Goal: Task Accomplishment & Management: Manage account settings

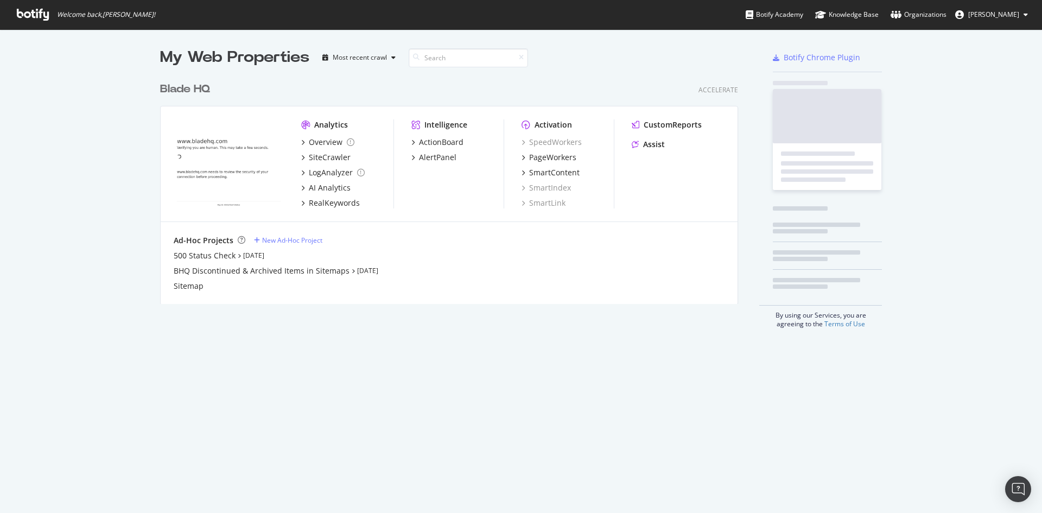
scroll to position [505, 1025]
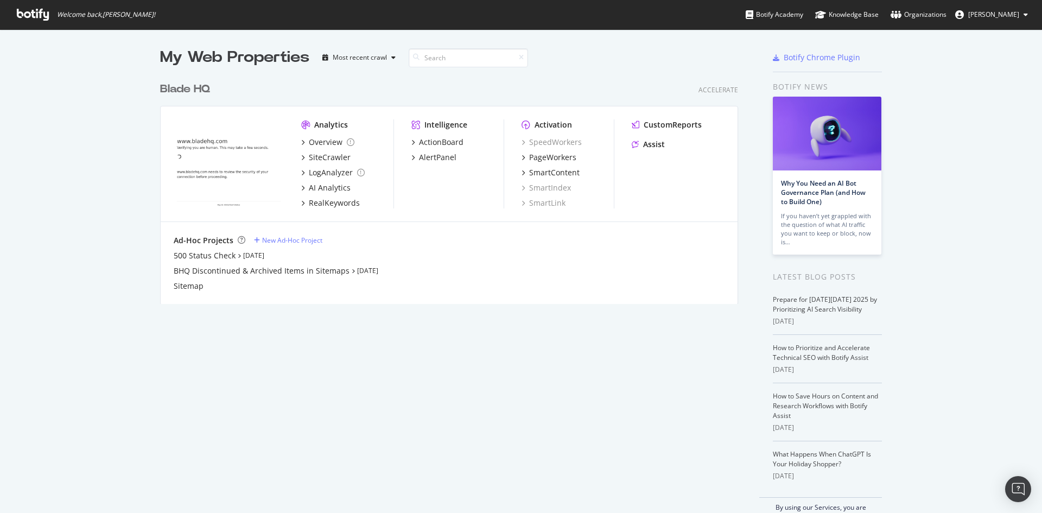
click at [1023, 12] on icon at bounding box center [1025, 14] width 4 height 7
click at [953, 84] on span "Blade HQ org" at bounding box center [962, 84] width 41 height 9
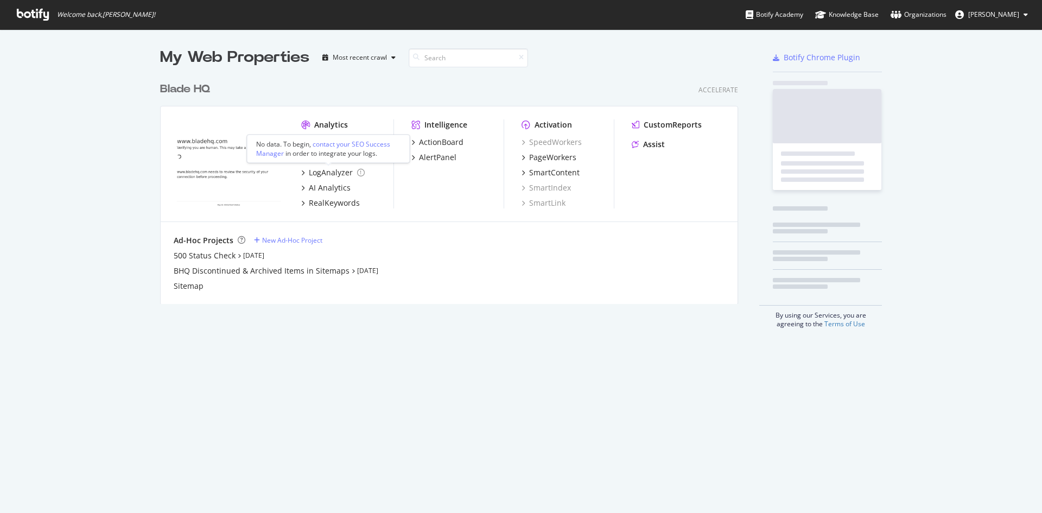
scroll to position [227, 578]
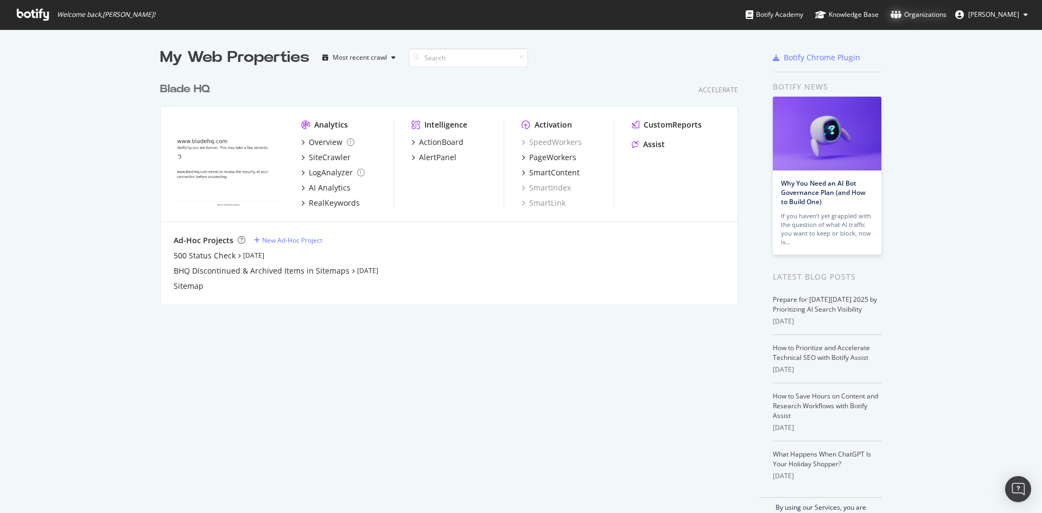
click at [914, 11] on div "Organizations" at bounding box center [918, 14] width 56 height 11
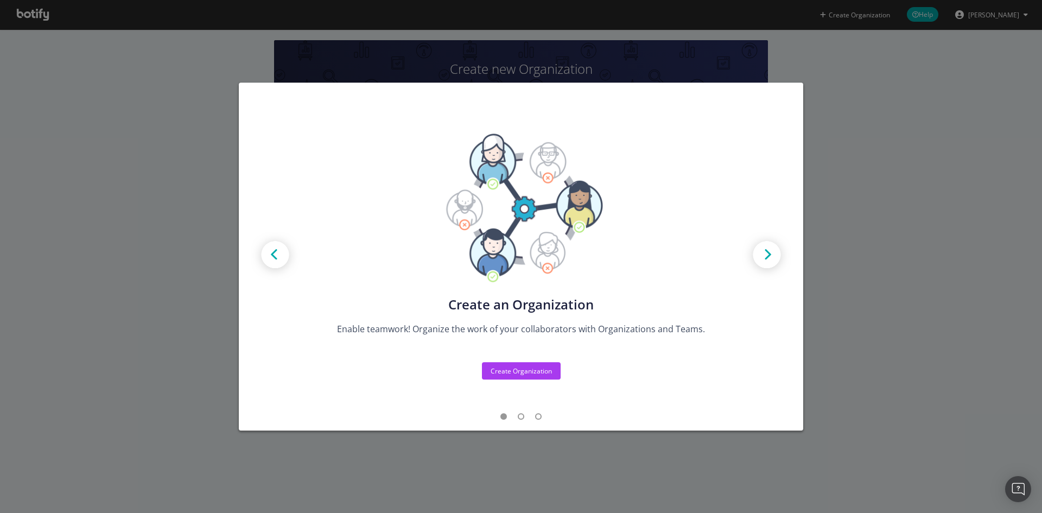
click at [898, 129] on div "Create new Projects for your Teams Create the exact model that matches your Org…" at bounding box center [521, 256] width 1042 height 513
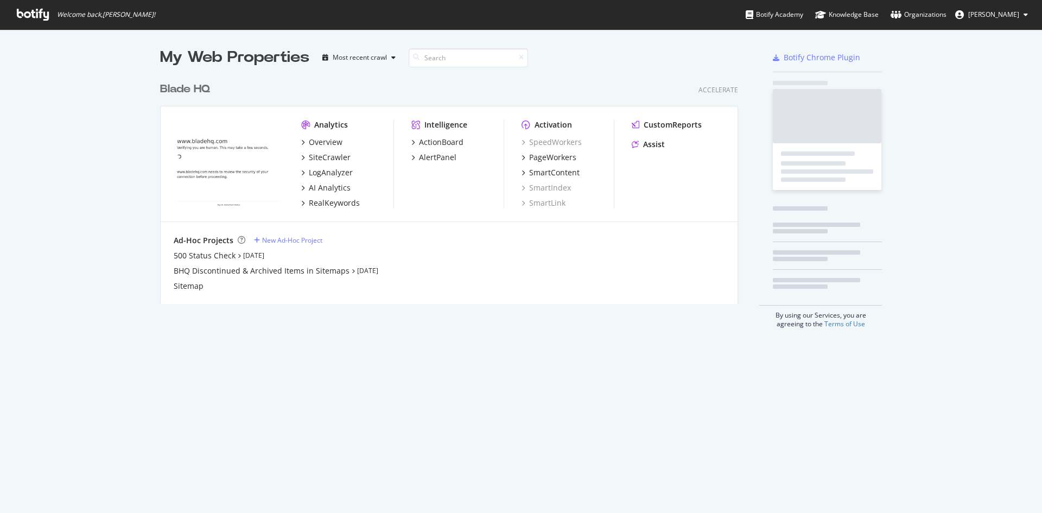
scroll to position [227, 578]
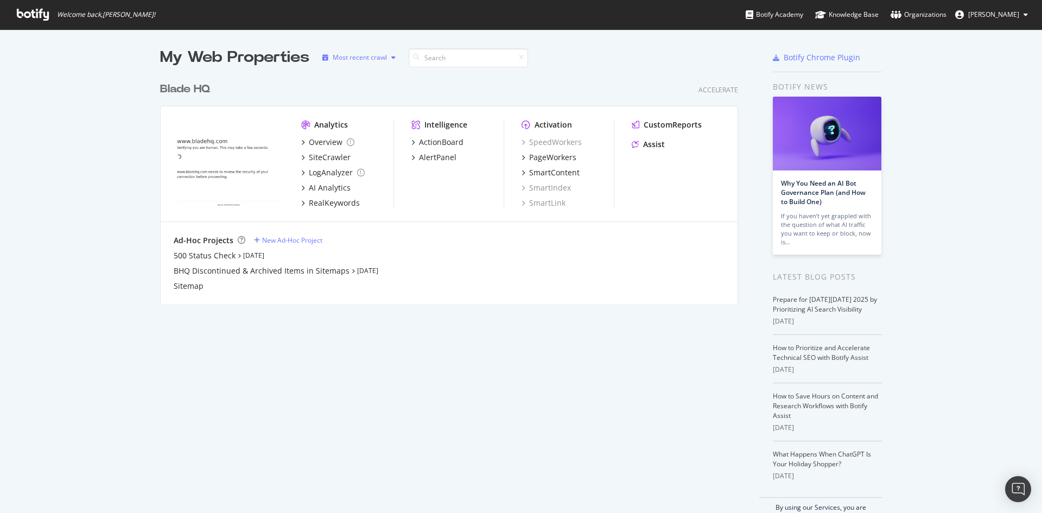
click at [392, 56] on div "button" at bounding box center [393, 57] width 13 height 7
click at [391, 56] on icon "button" at bounding box center [393, 57] width 4 height 7
click at [624, 46] on div "My Web Properties Most recent crawl Blade HQ Accelerate Analytics Overview Site…" at bounding box center [521, 283] width 1042 height 508
click at [1027, 14] on icon at bounding box center [1025, 14] width 4 height 7
click at [989, 39] on link "Edit Profile" at bounding box center [983, 38] width 104 height 16
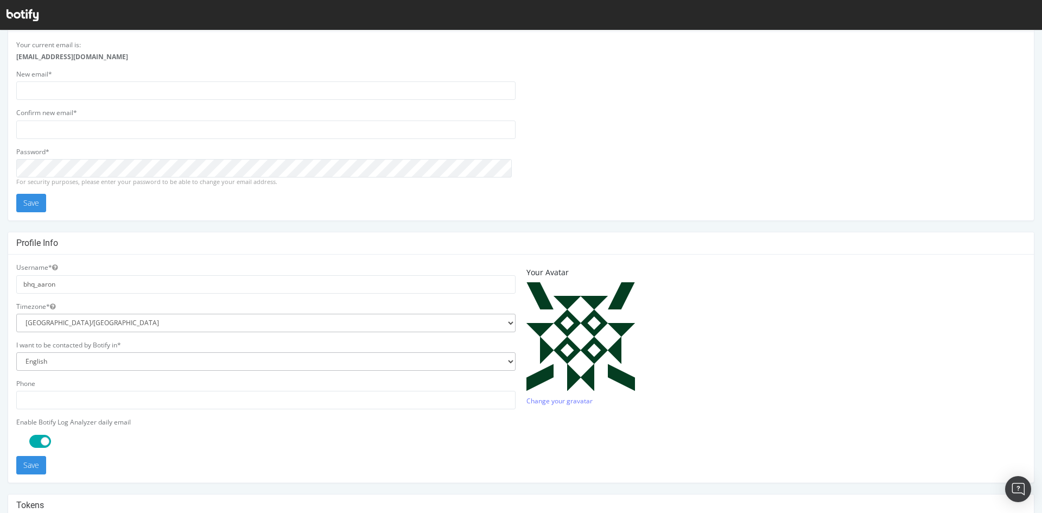
scroll to position [108, 0]
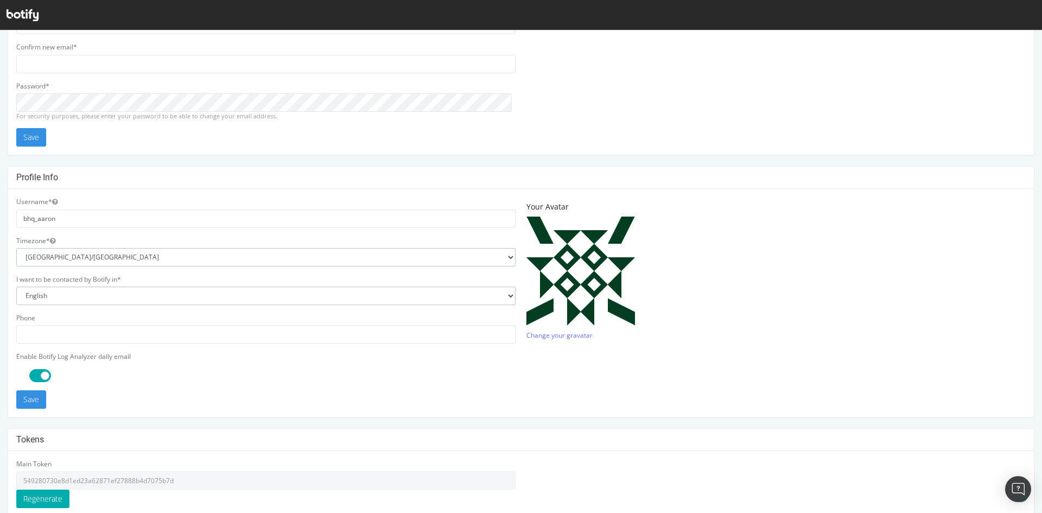
click at [370, 260] on select "Africa/Abidjan Africa/Accra Africa/Addis_Ababa Africa/Algiers Africa/Asmara Afr…" at bounding box center [265, 257] width 499 height 18
select select "US/Mountain"
click at [16, 248] on select "Africa/Abidjan Africa/Accra Africa/Addis_Ababa Africa/Algiers Africa/Asmara Afr…" at bounding box center [265, 257] width 499 height 18
click at [378, 369] on div at bounding box center [271, 375] width 499 height 13
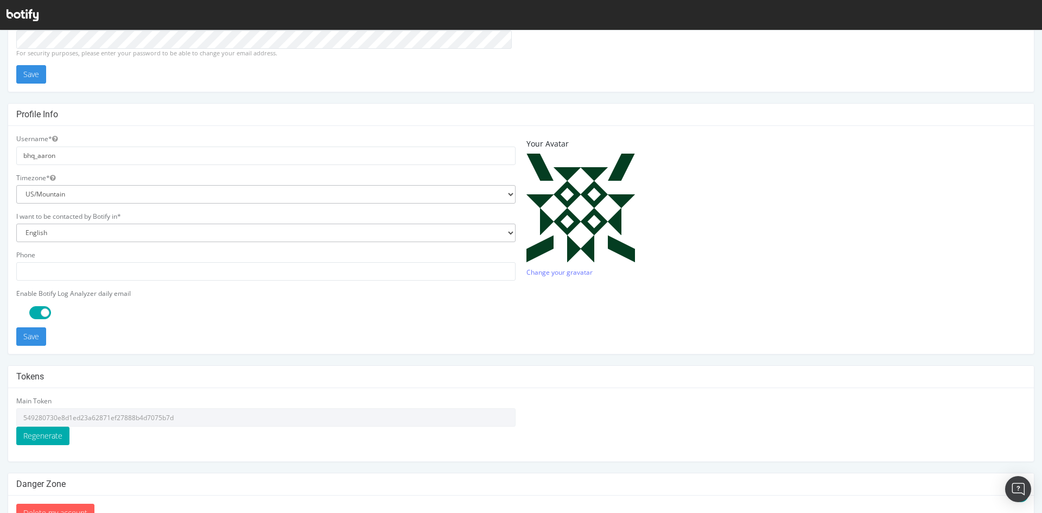
scroll to position [200, 0]
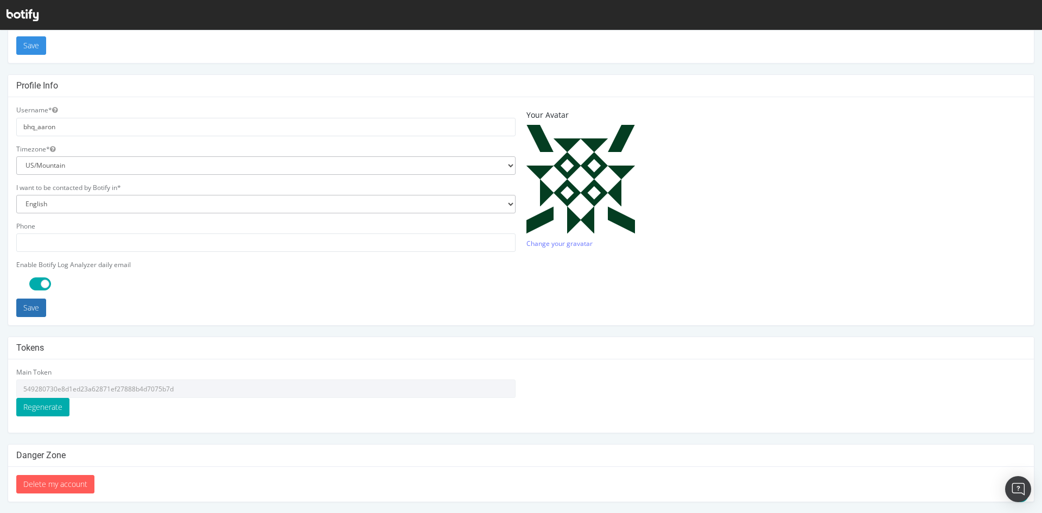
click at [25, 305] on button "Save" at bounding box center [31, 307] width 30 height 18
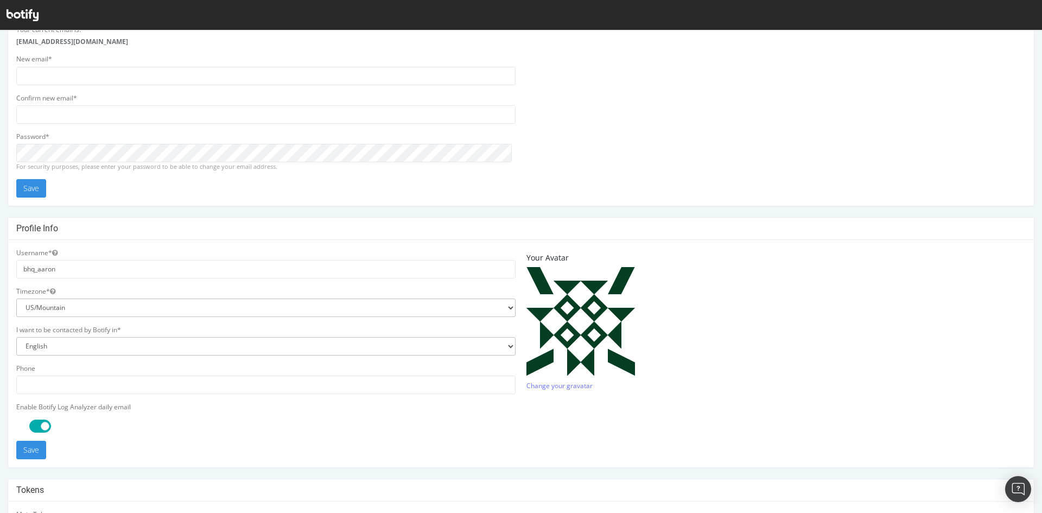
scroll to position [0, 0]
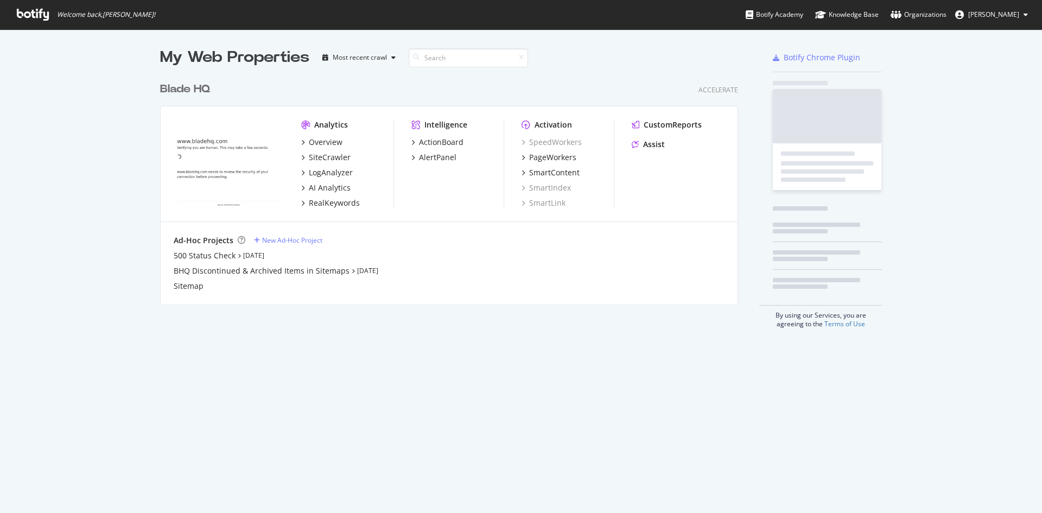
scroll to position [227, 578]
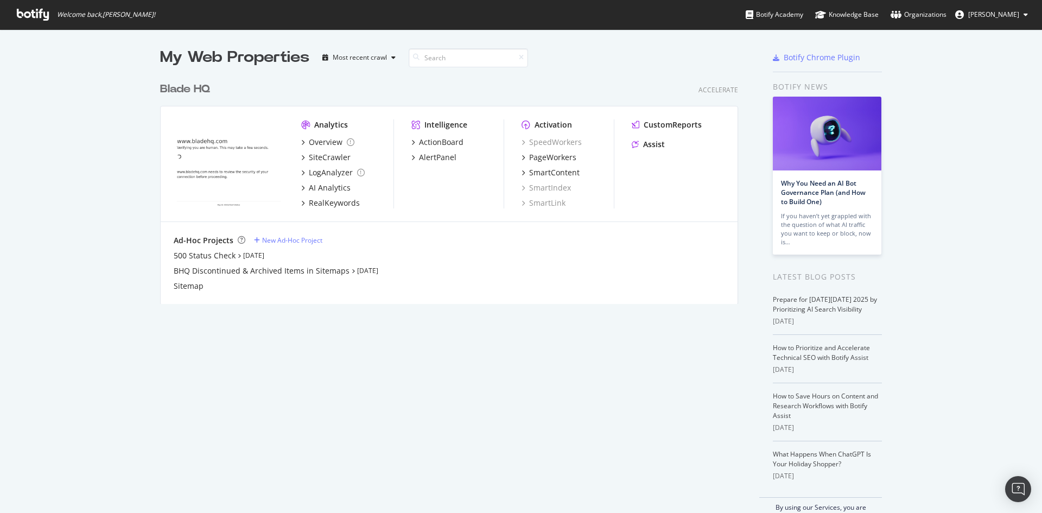
click at [185, 91] on div "Blade HQ" at bounding box center [185, 89] width 50 height 16
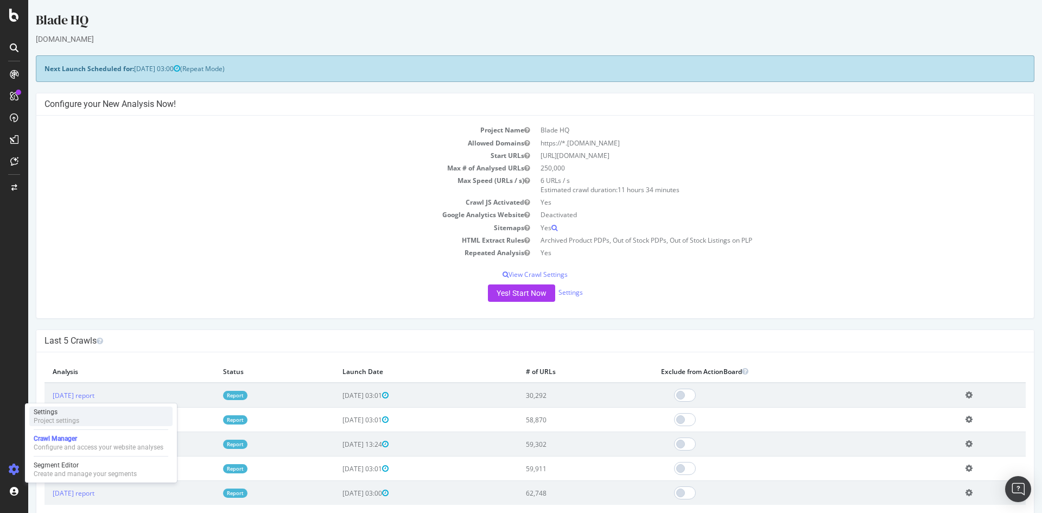
click at [52, 417] on div "Project settings" at bounding box center [57, 420] width 46 height 9
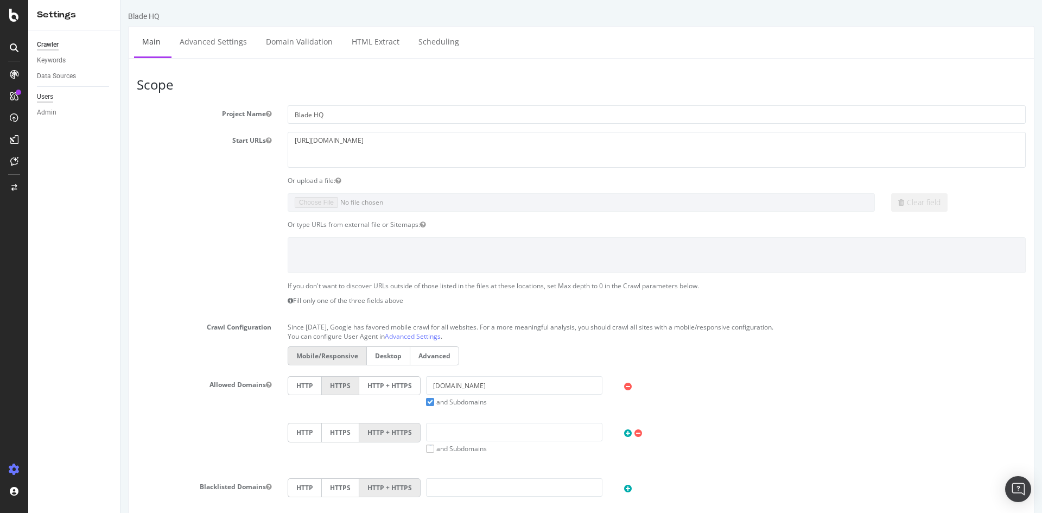
click at [48, 94] on div "Users" at bounding box center [45, 96] width 16 height 11
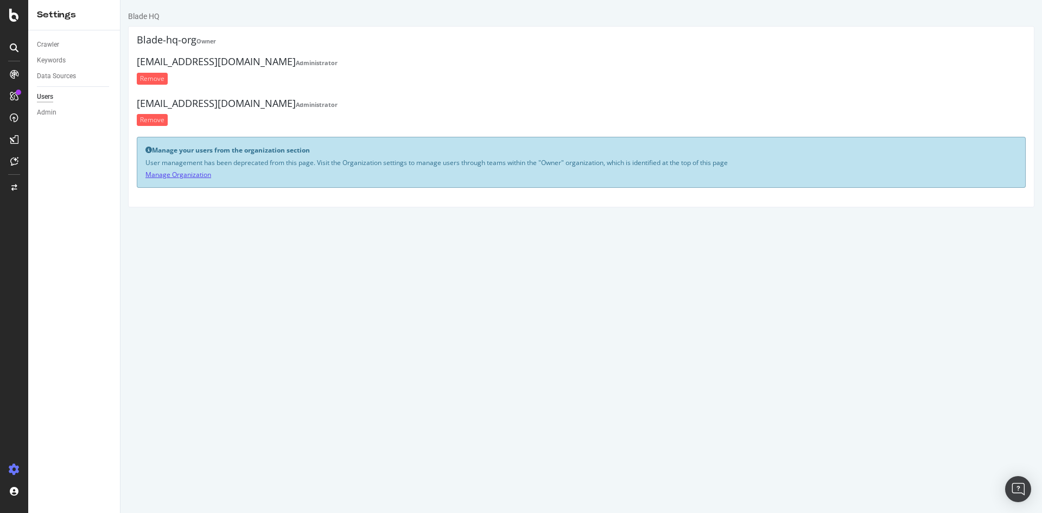
click at [195, 174] on link "Manage Organization" at bounding box center [178, 174] width 66 height 9
click at [48, 112] on div "Admin" at bounding box center [47, 112] width 20 height 11
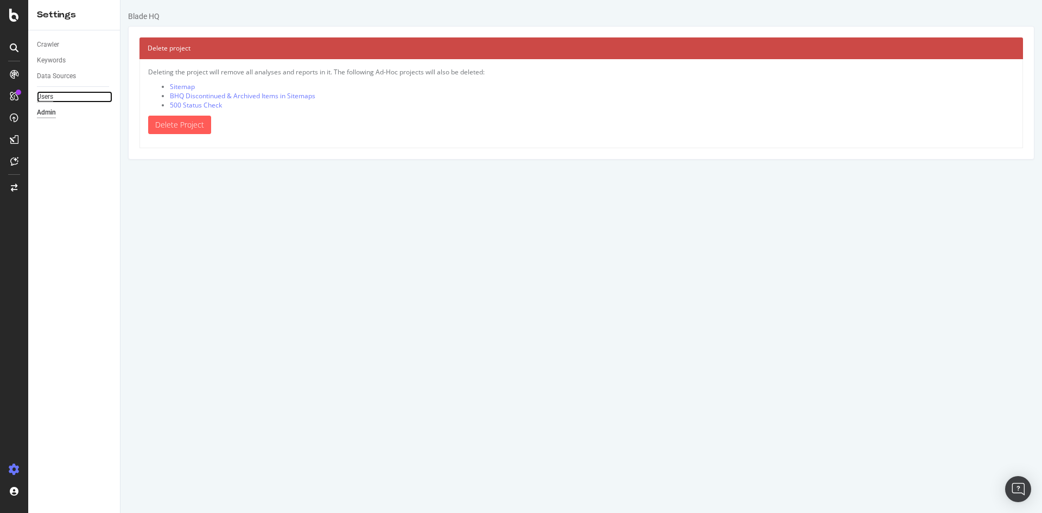
click at [49, 96] on div "Users" at bounding box center [45, 96] width 16 height 11
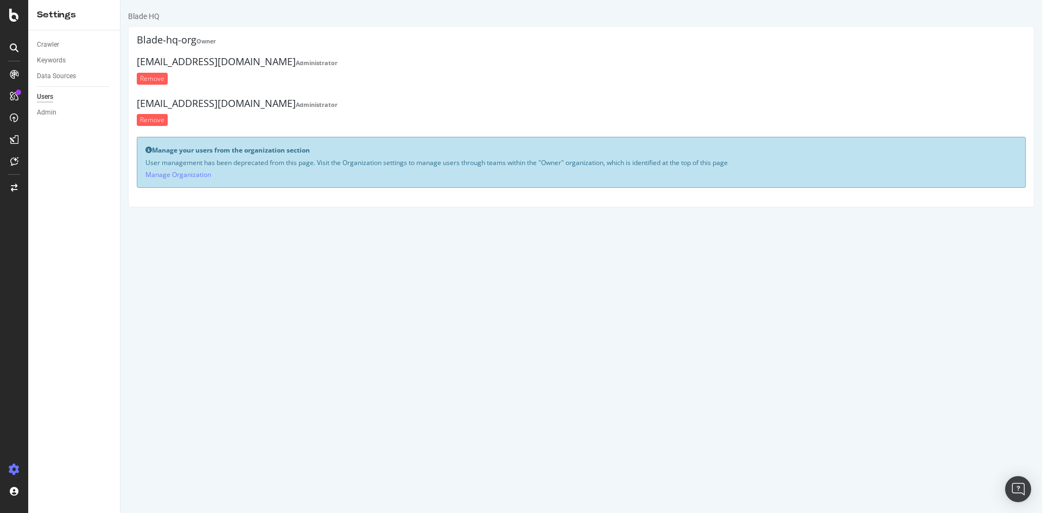
click at [148, 14] on div "Blade HQ" at bounding box center [143, 16] width 31 height 11
click at [171, 38] on h4 "Blade-hq-org Owner" at bounding box center [581, 40] width 889 height 11
click at [60, 123] on div "ActionBoard" at bounding box center [61, 122] width 42 height 11
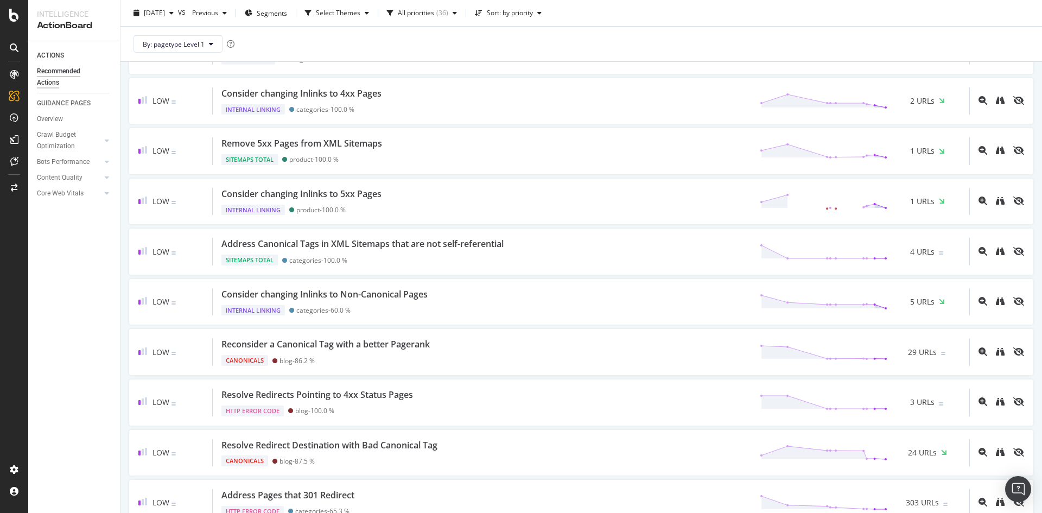
scroll to position [1085, 0]
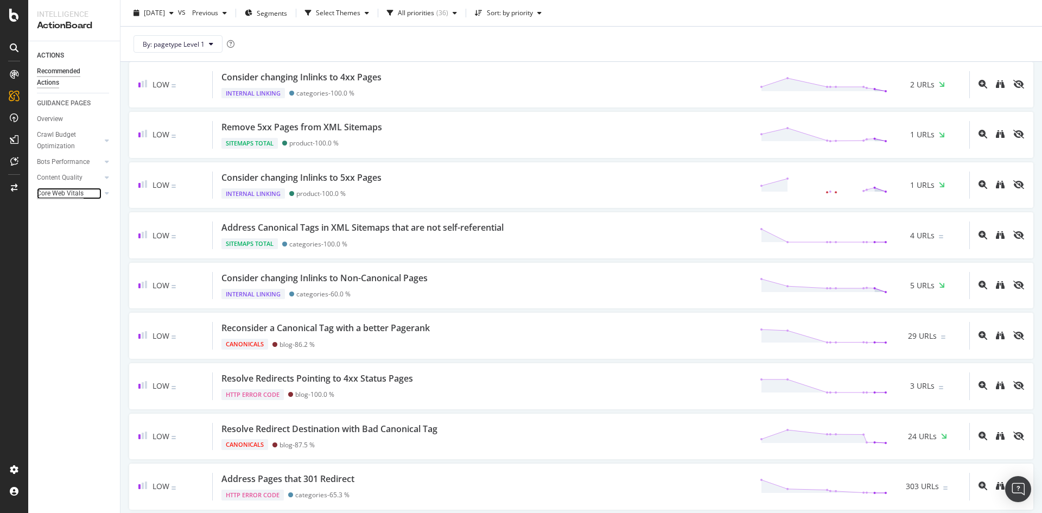
click at [53, 193] on div "Core Web Vitals" at bounding box center [60, 193] width 47 height 11
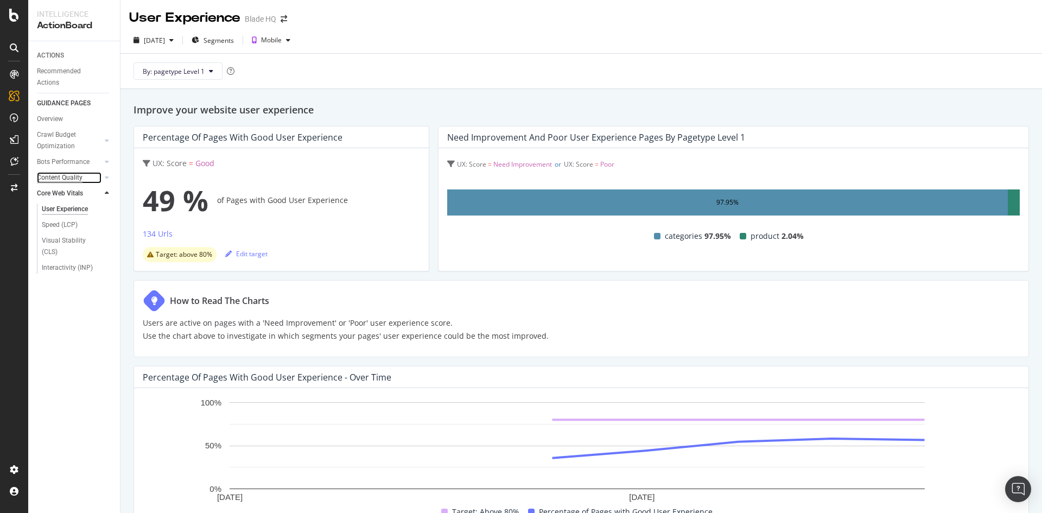
click at [64, 174] on div "Content Quality" at bounding box center [60, 177] width 46 height 11
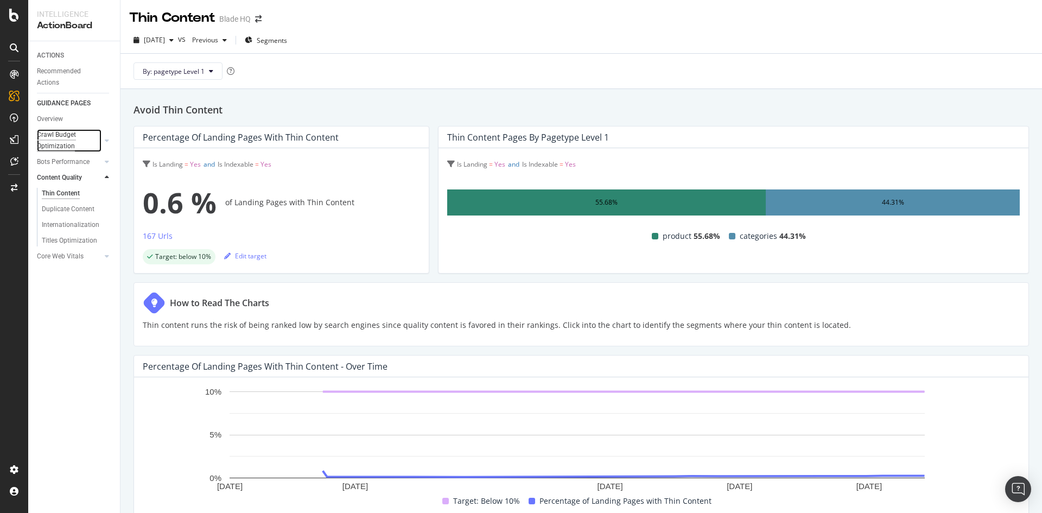
click at [66, 142] on div "Crawl Budget Optimization" at bounding box center [65, 140] width 57 height 23
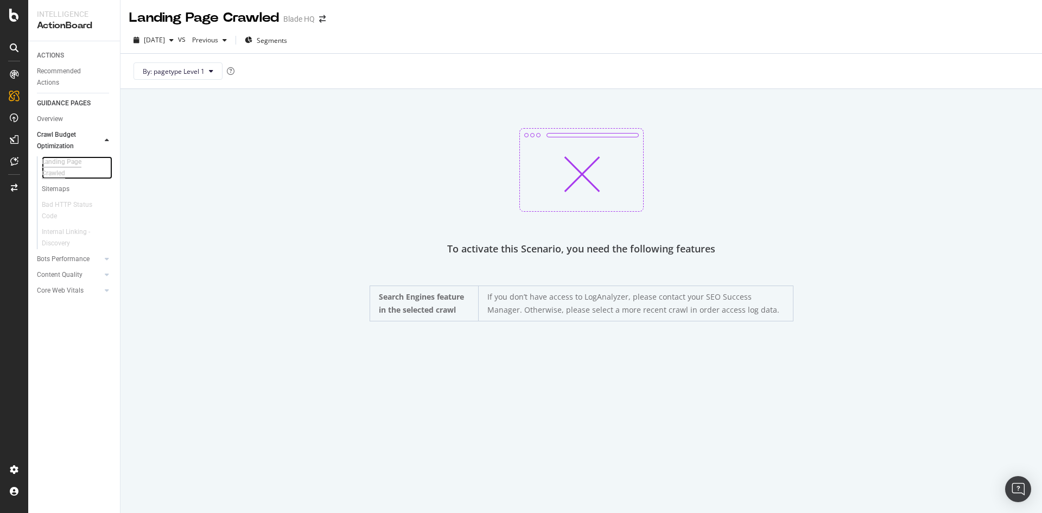
click at [53, 163] on div "Landing Page Crawled" at bounding box center [72, 167] width 60 height 23
click at [52, 114] on div "Overview" at bounding box center [50, 118] width 26 height 11
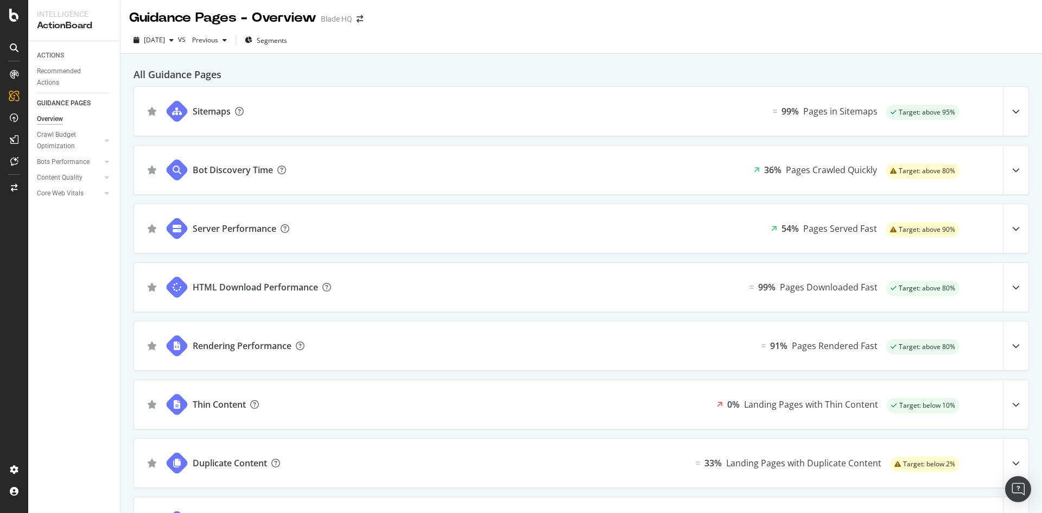
click at [247, 170] on div "Bot Discovery Time" at bounding box center [233, 169] width 80 height 13
click at [1012, 167] on icon at bounding box center [1016, 170] width 8 height 8
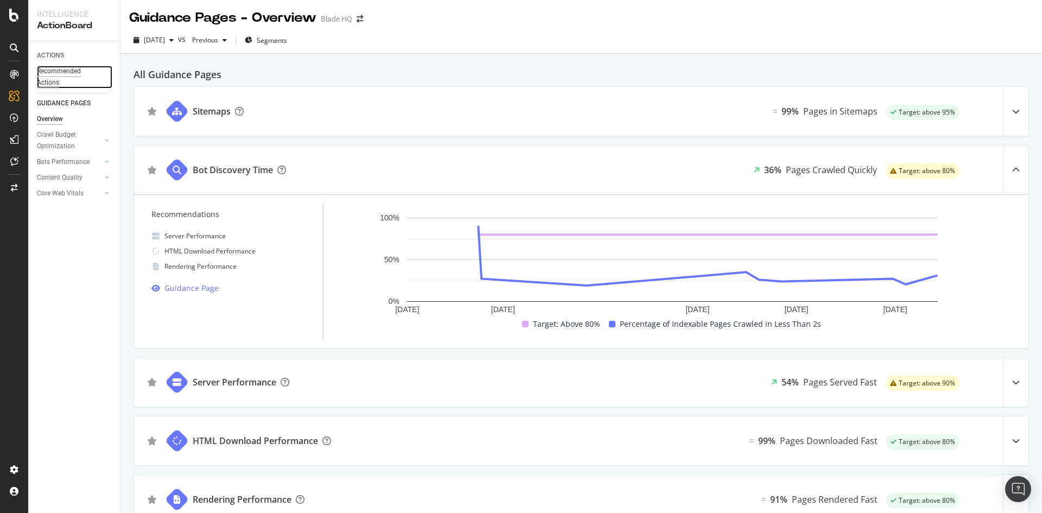
click at [69, 70] on div "Recommended Actions" at bounding box center [69, 77] width 65 height 23
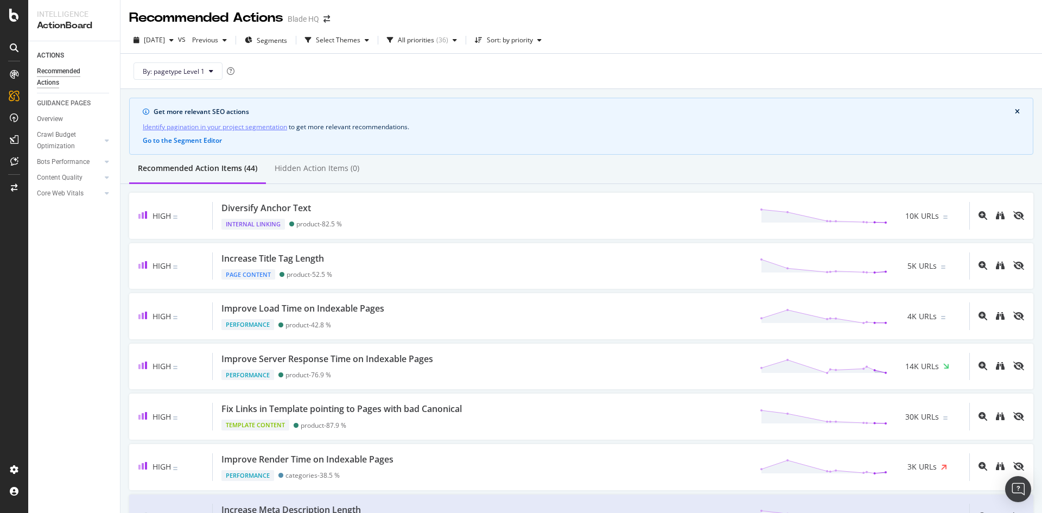
click at [249, 127] on link "Identify pagination in your project segmentation" at bounding box center [215, 126] width 144 height 11
click at [59, 467] on div "Organizations" at bounding box center [71, 471] width 41 height 9
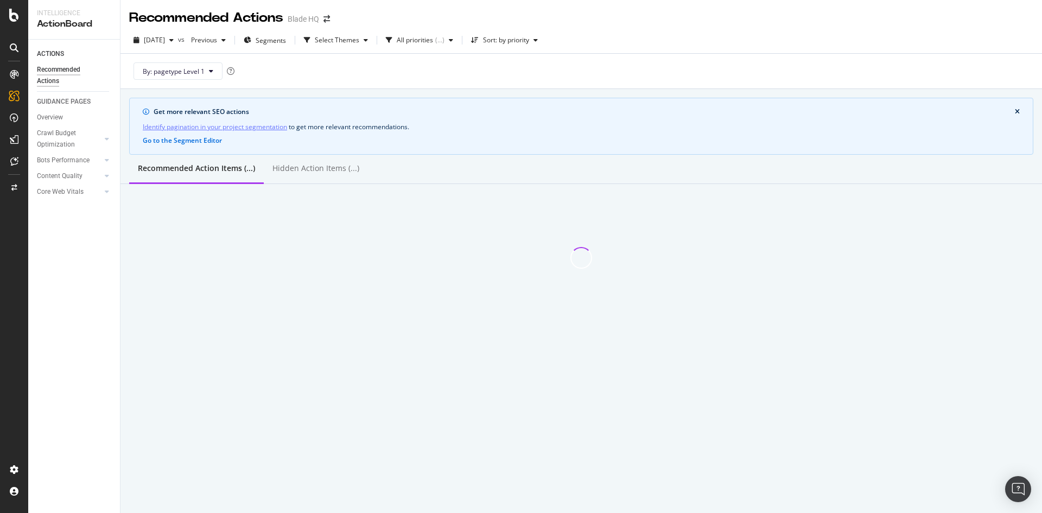
click at [893, 147] on div "Get more relevant SEO actions Identify pagination in your project segmentation …" at bounding box center [581, 126] width 904 height 57
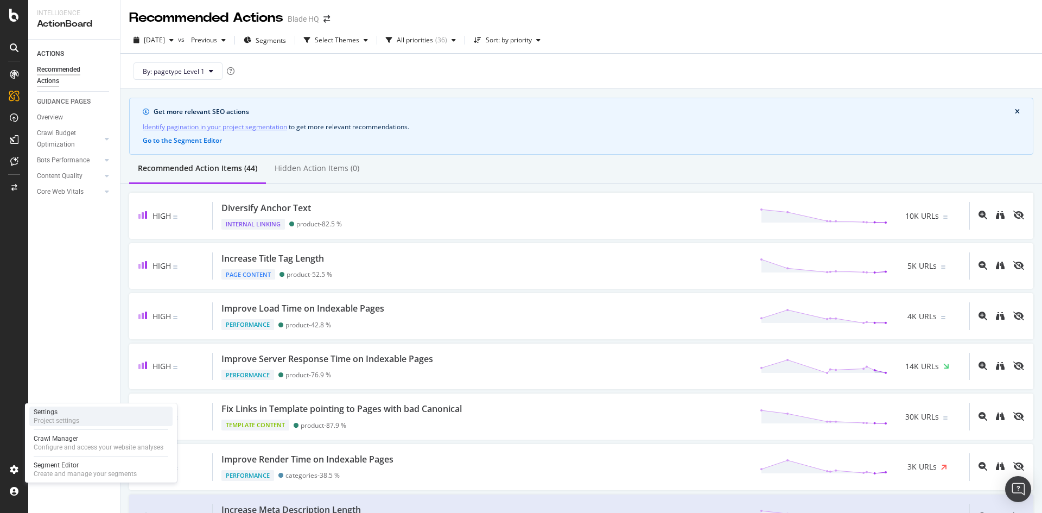
click at [52, 413] on div "Settings" at bounding box center [57, 411] width 46 height 9
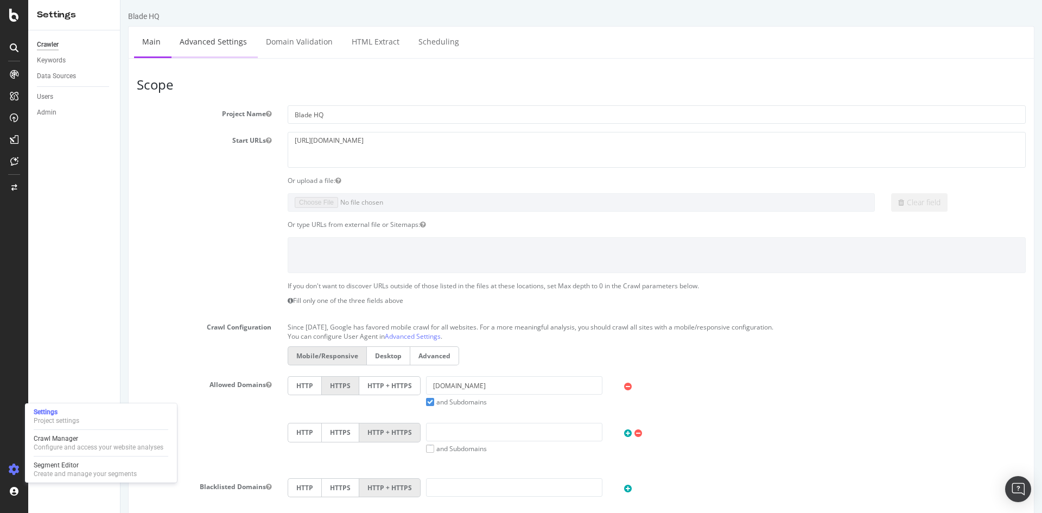
click at [223, 42] on link "Advanced Settings" at bounding box center [213, 42] width 84 height 30
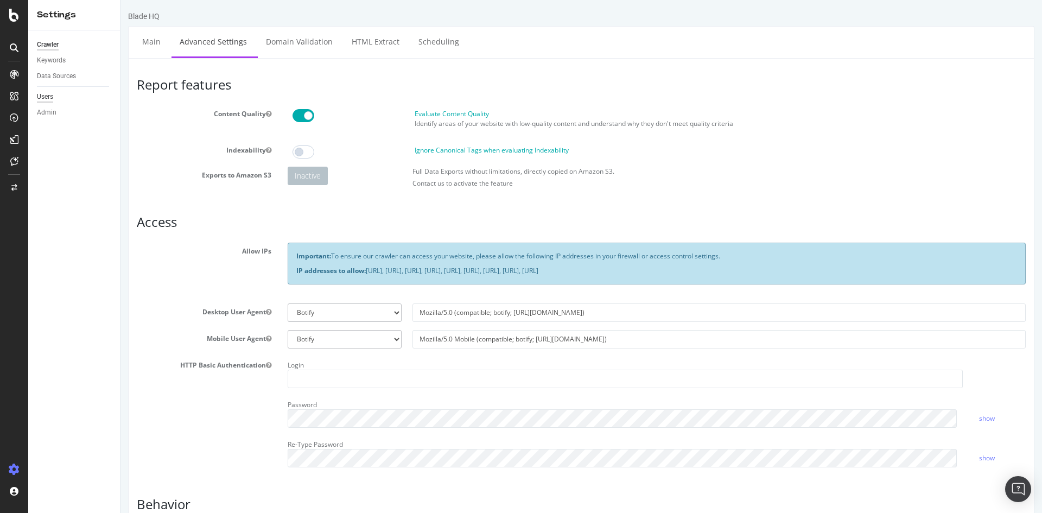
click at [44, 94] on div "Users" at bounding box center [45, 96] width 16 height 11
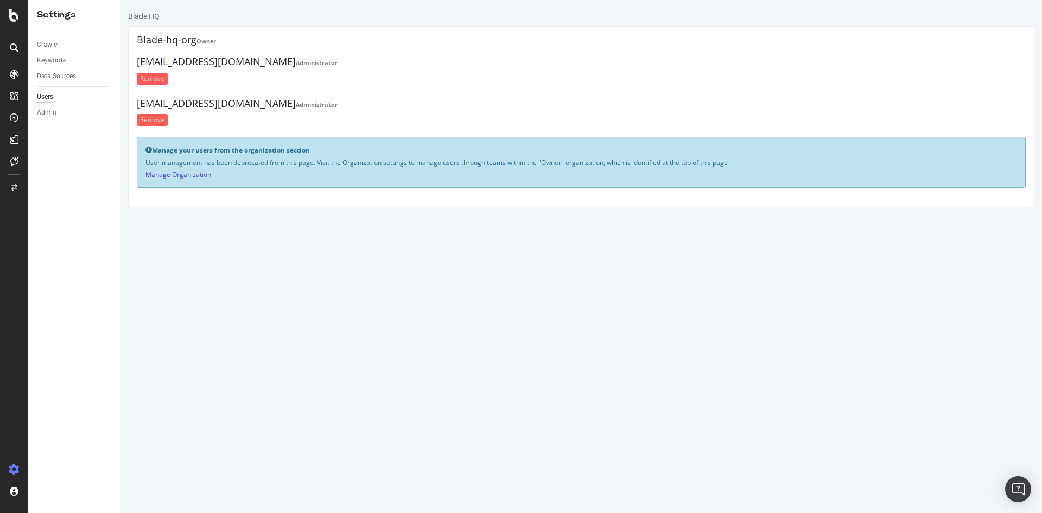
click at [177, 170] on link "Manage Organization" at bounding box center [178, 174] width 66 height 9
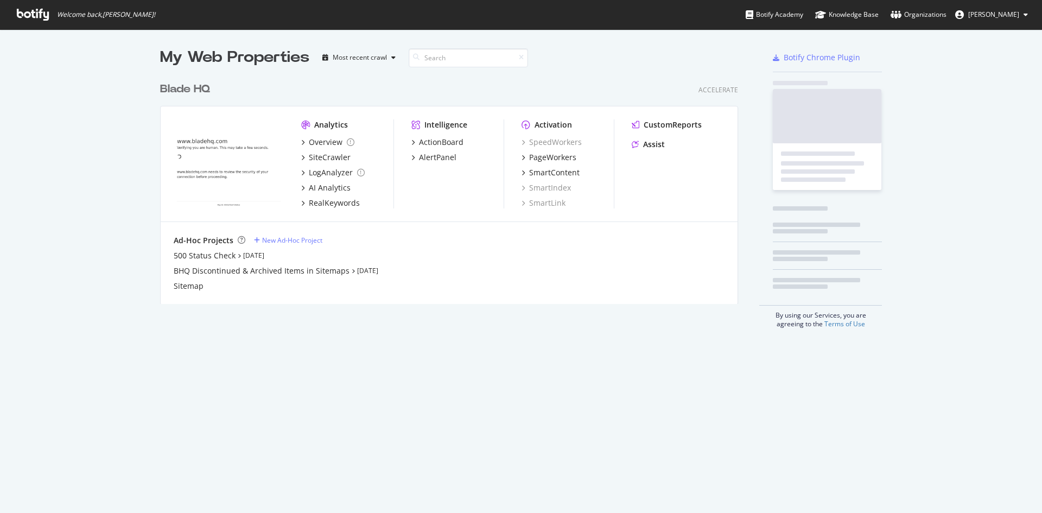
scroll to position [227, 578]
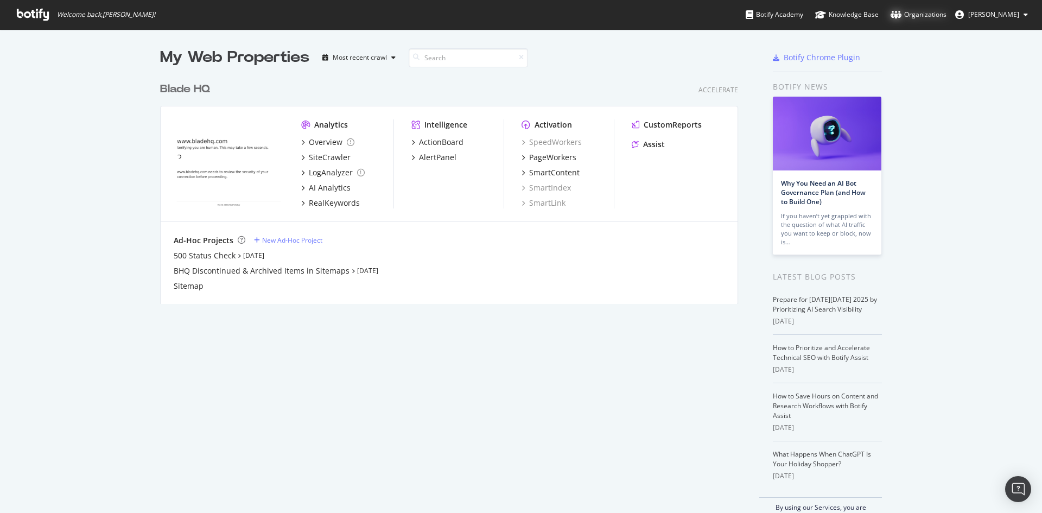
click at [922, 15] on div "Organizations" at bounding box center [918, 14] width 56 height 11
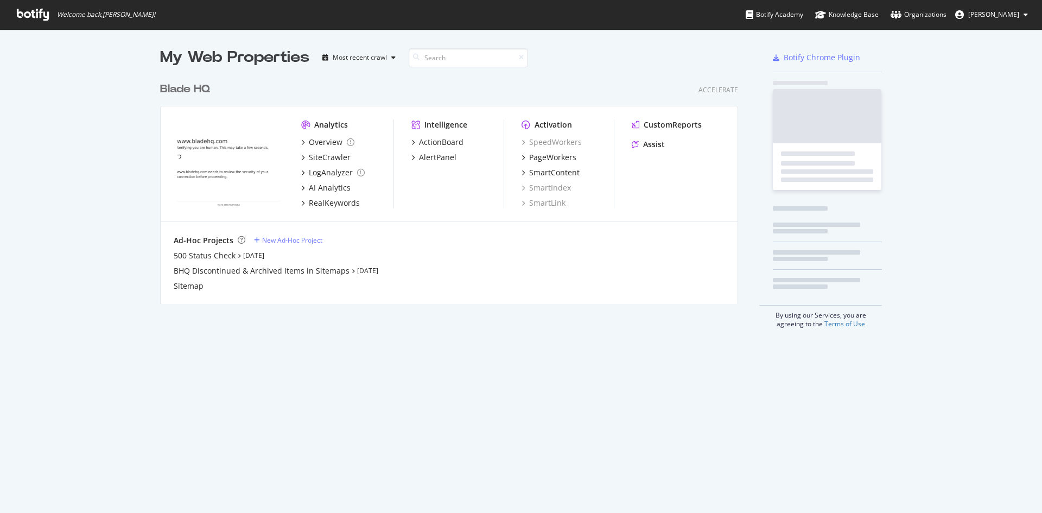
scroll to position [227, 578]
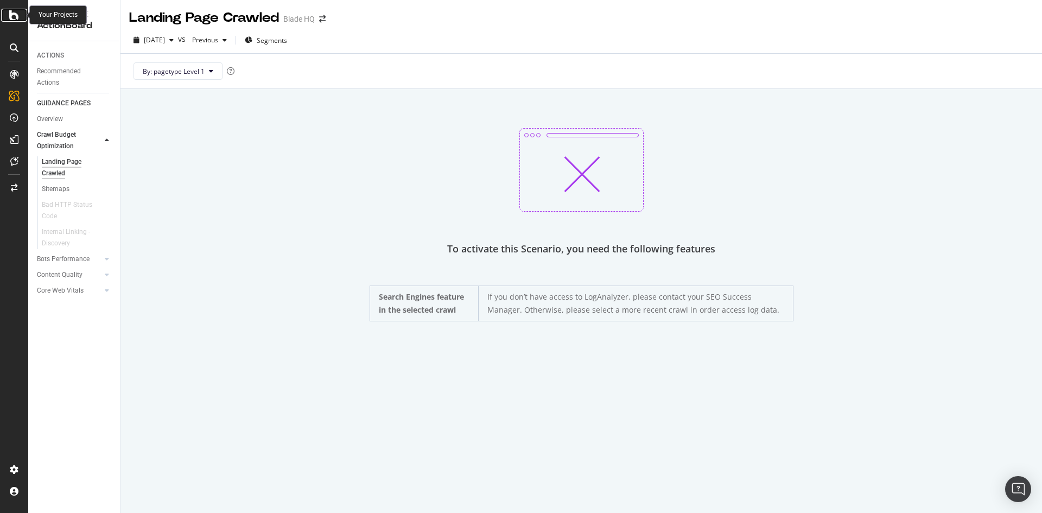
click at [17, 17] on icon at bounding box center [14, 15] width 10 height 13
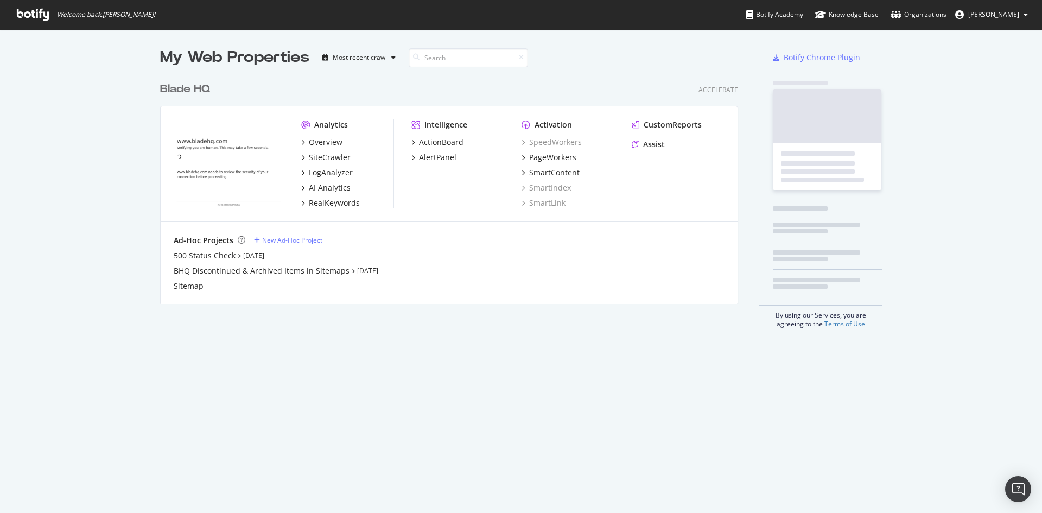
scroll to position [505, 1025]
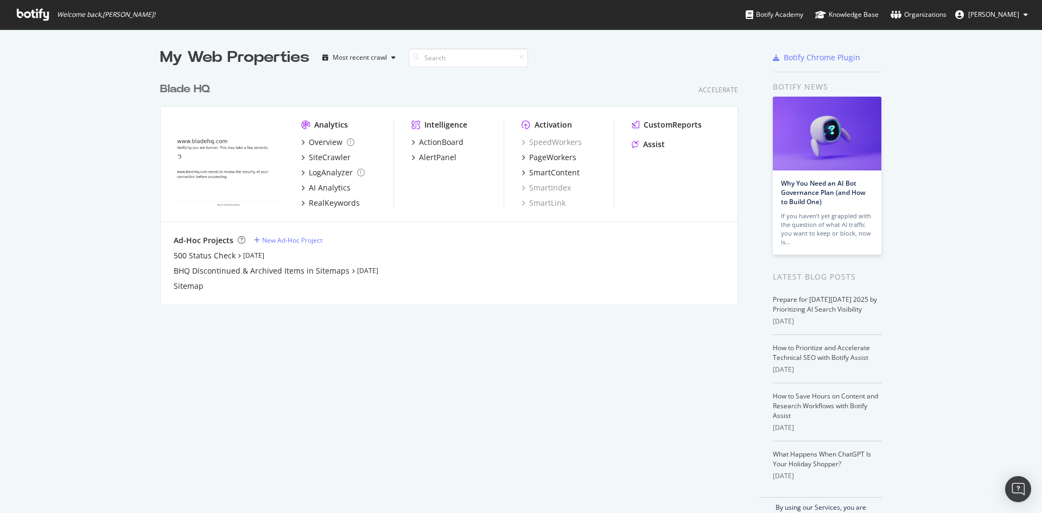
click at [181, 87] on div "Blade HQ" at bounding box center [185, 89] width 50 height 16
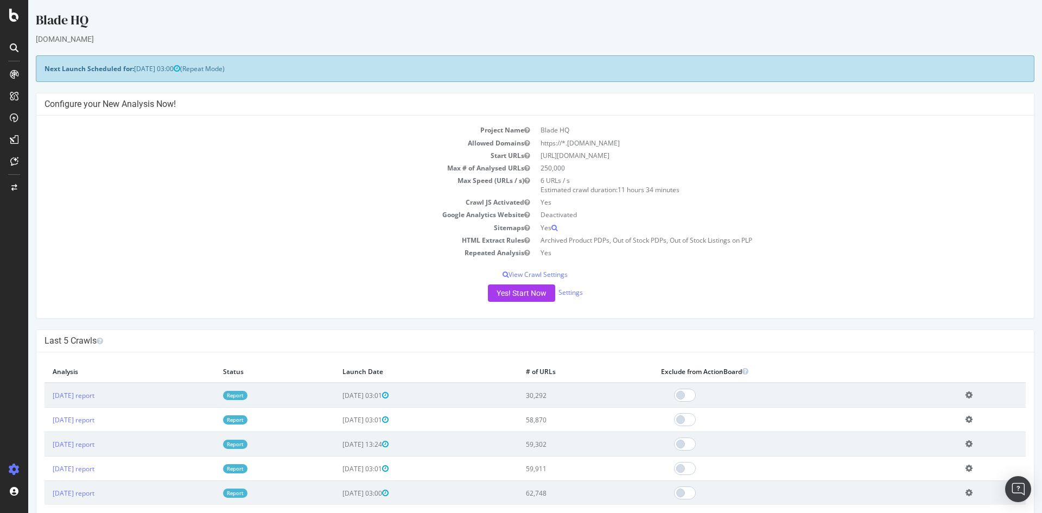
click at [16, 405] on div at bounding box center [14, 263] width 26 height 395
click at [15, 491] on icon at bounding box center [14, 491] width 11 height 11
